Goal: Navigation & Orientation: Find specific page/section

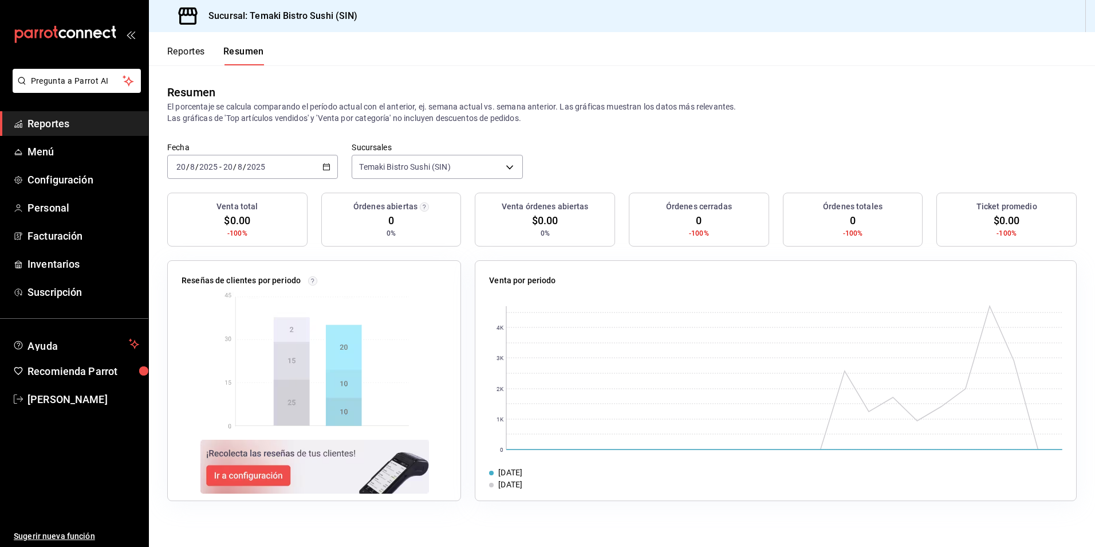
click at [183, 52] on button "Reportes" at bounding box center [186, 55] width 38 height 19
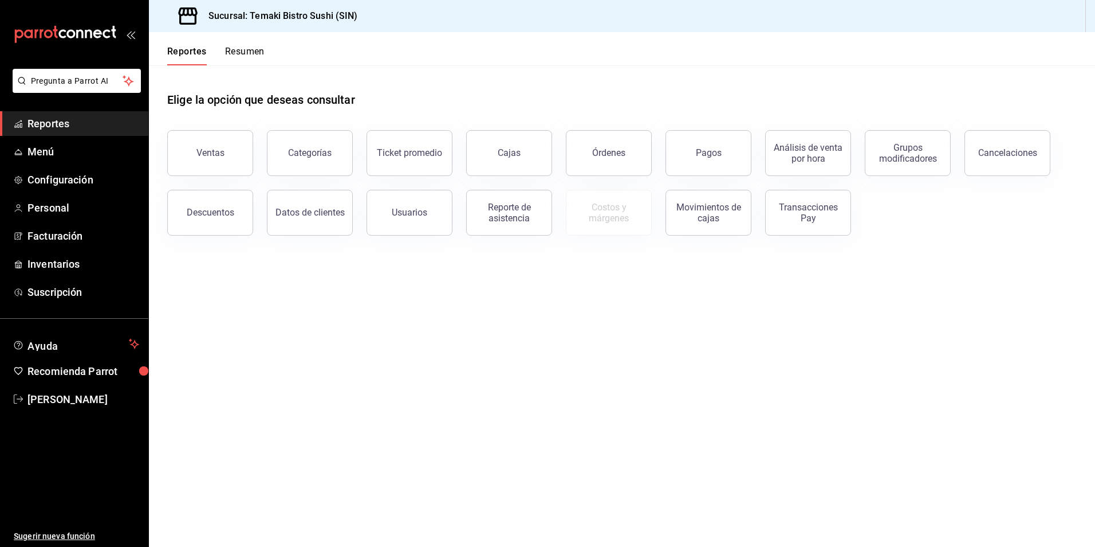
click at [223, 51] on div "Reportes Resumen" at bounding box center [215, 55] width 97 height 19
click at [241, 50] on button "Resumen" at bounding box center [245, 55] width 40 height 19
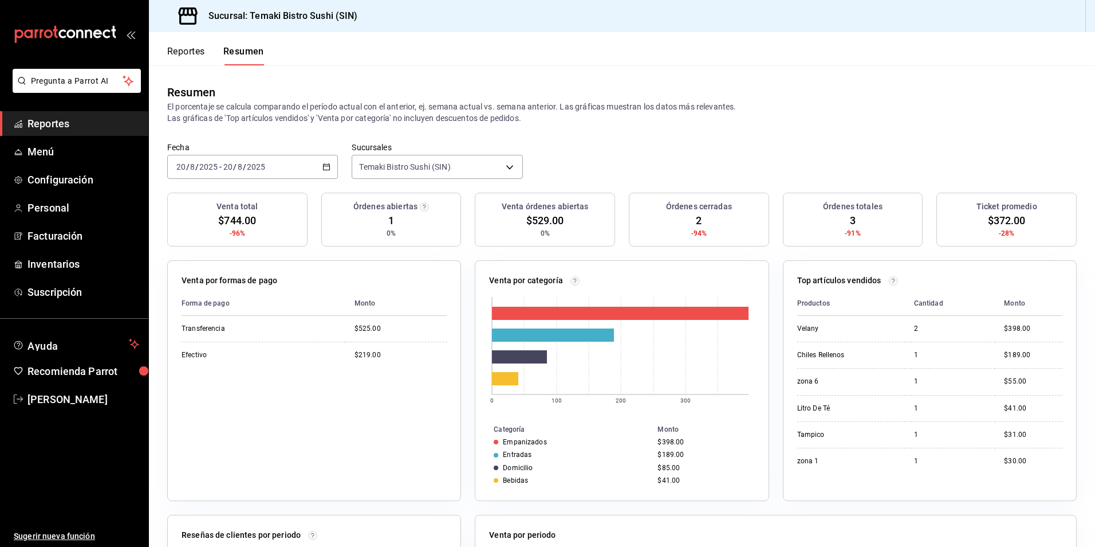
click at [187, 52] on button "Reportes" at bounding box center [186, 55] width 38 height 19
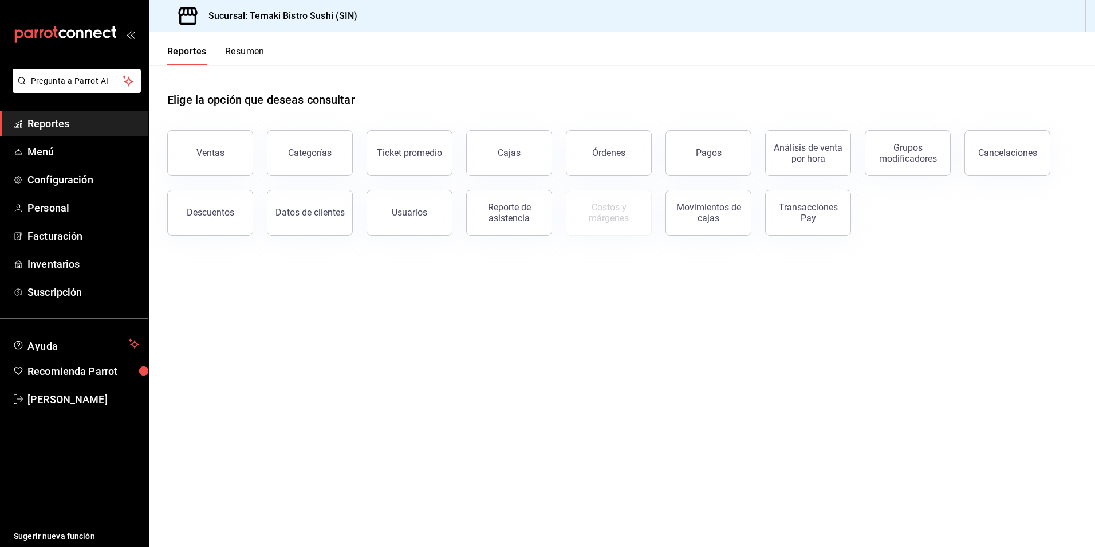
click at [245, 56] on button "Resumen" at bounding box center [245, 55] width 40 height 19
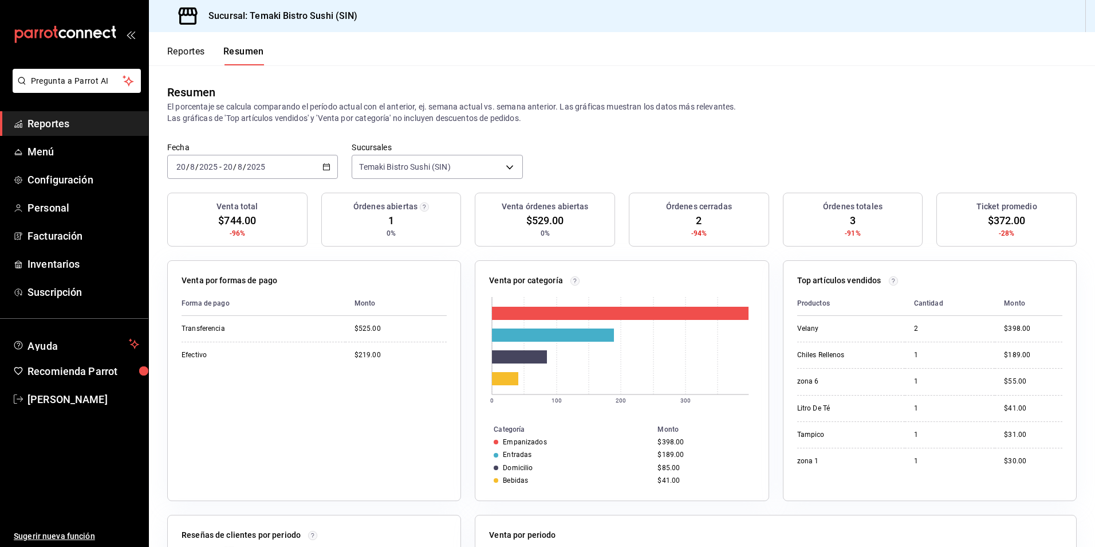
click at [202, 47] on button "Reportes" at bounding box center [186, 55] width 38 height 19
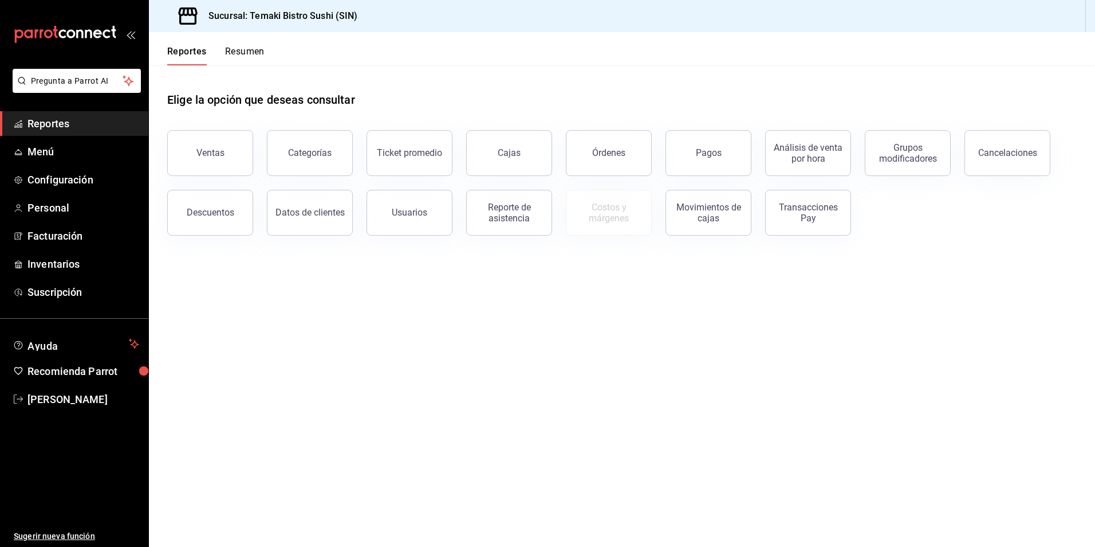
click at [225, 48] on button "Resumen" at bounding box center [245, 55] width 40 height 19
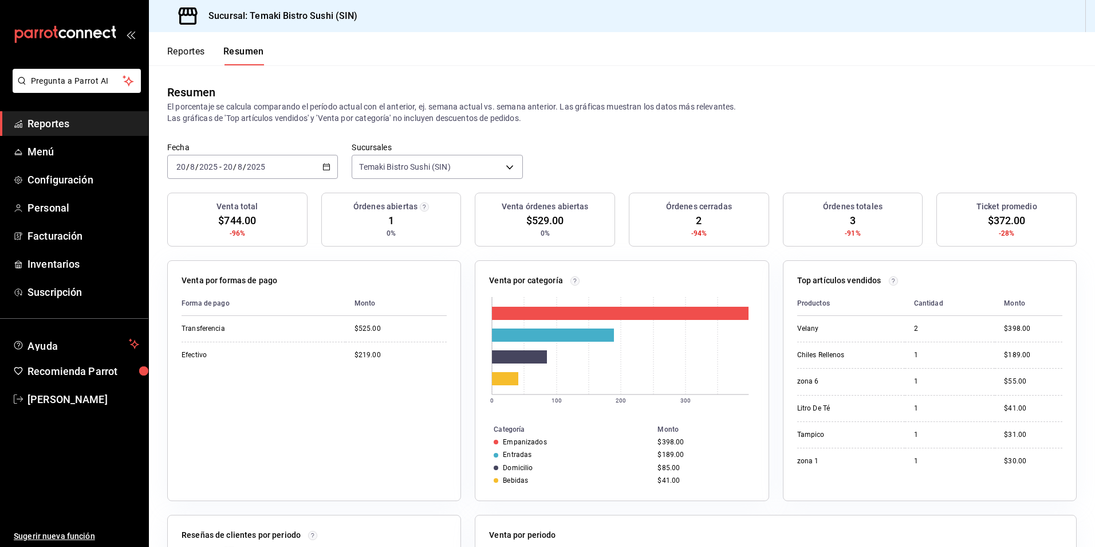
click at [191, 53] on button "Reportes" at bounding box center [186, 55] width 38 height 19
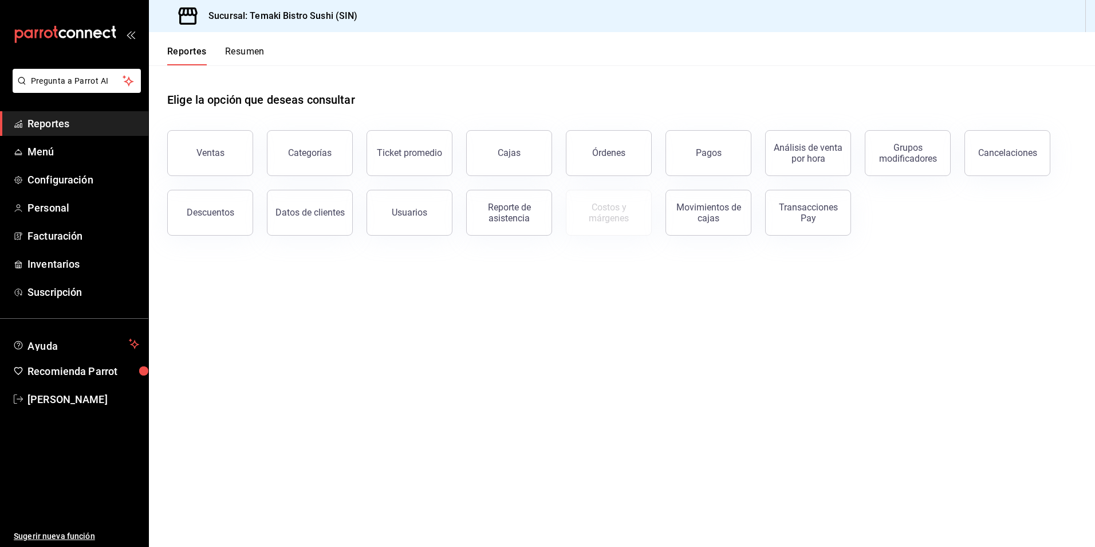
click at [237, 58] on button "Resumen" at bounding box center [245, 55] width 40 height 19
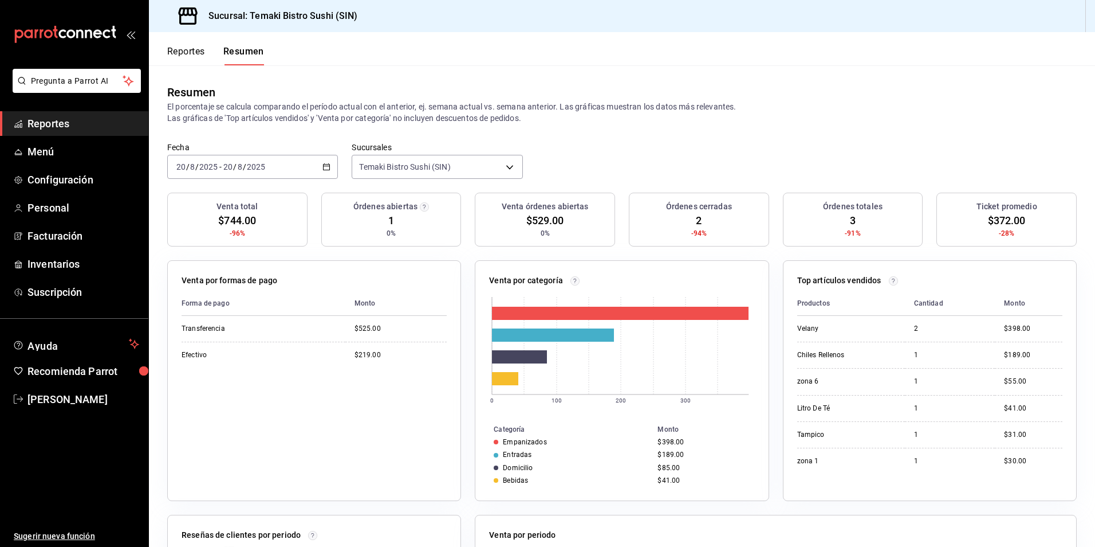
click at [194, 58] on button "Reportes" at bounding box center [186, 55] width 38 height 19
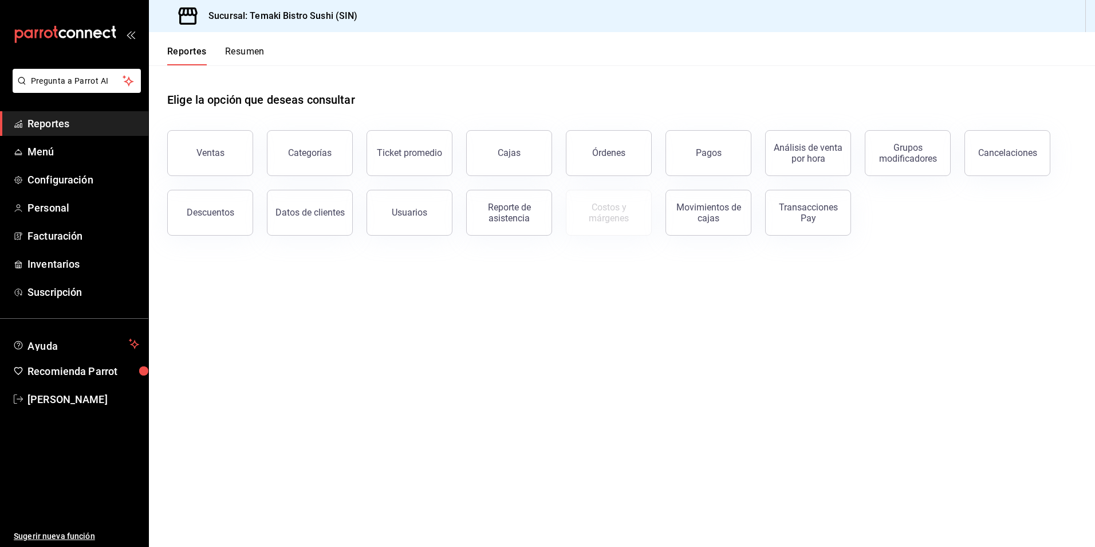
click at [248, 54] on button "Resumen" at bounding box center [245, 55] width 40 height 19
